Goal: Find specific page/section: Find specific page/section

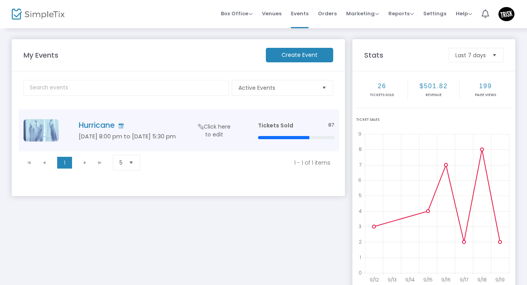
click at [97, 125] on h4 "Hurricane" at bounding box center [157, 125] width 156 height 9
